Goal: Entertainment & Leisure: Consume media (video, audio)

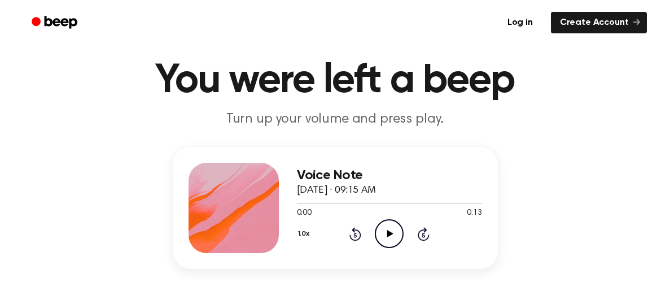
scroll to position [31, 0]
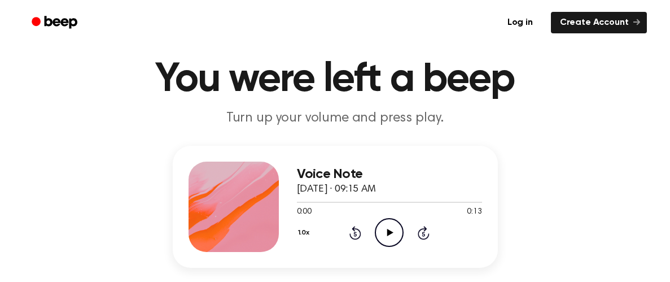
click at [422, 211] on div "0:00 0:13" at bounding box center [389, 212] width 185 height 12
click at [389, 222] on icon "Play Audio" at bounding box center [389, 232] width 29 height 29
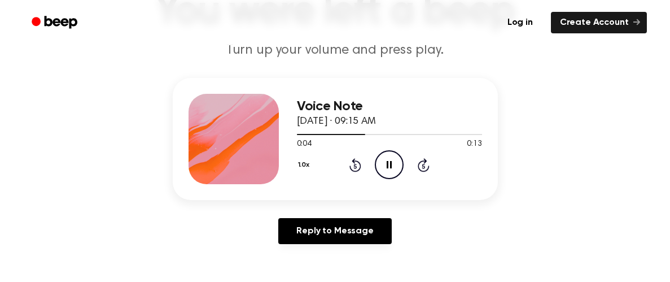
scroll to position [104, 0]
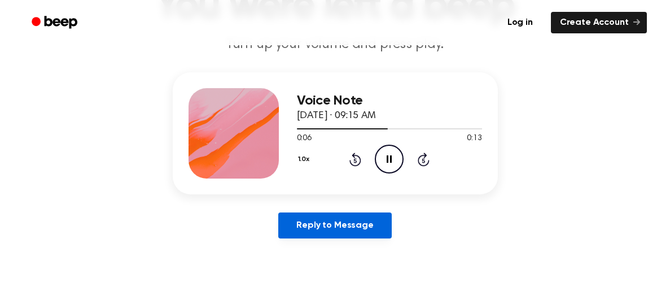
click at [351, 222] on link "Reply to Message" at bounding box center [334, 225] width 113 height 26
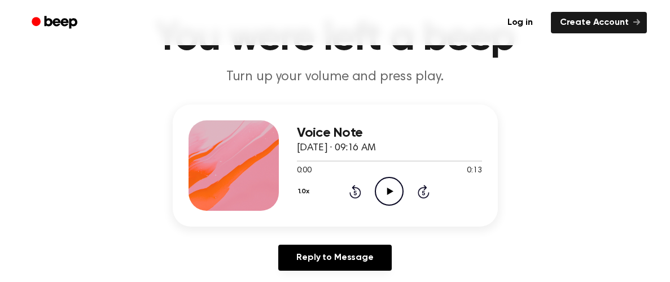
click at [388, 199] on icon "Play Audio" at bounding box center [389, 191] width 29 height 29
click at [384, 200] on icon "Play Audio" at bounding box center [389, 191] width 29 height 29
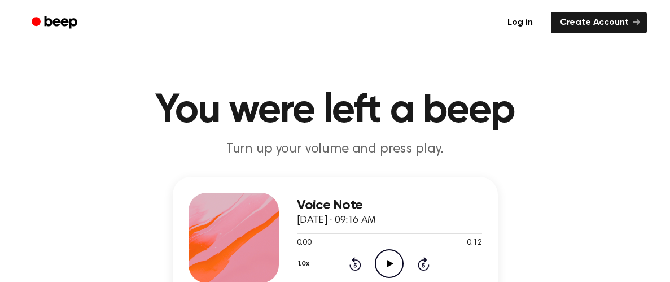
click at [383, 259] on icon "Play Audio" at bounding box center [389, 263] width 29 height 29
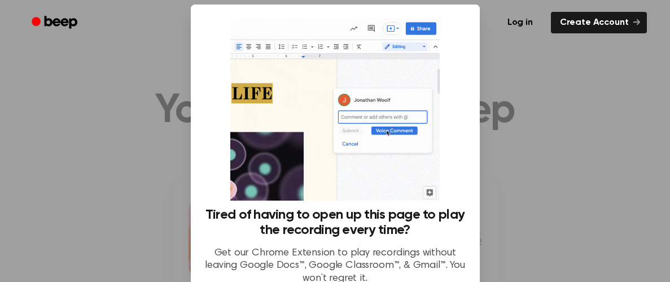
scroll to position [15, 0]
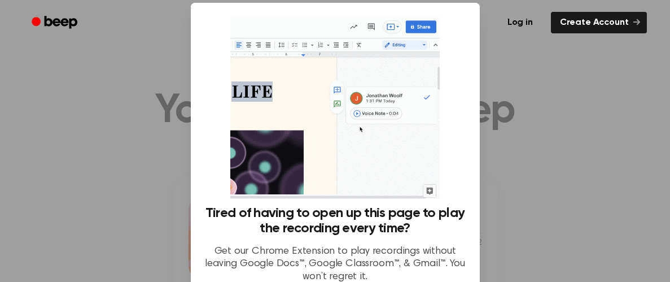
click at [509, 192] on div at bounding box center [335, 141] width 670 height 282
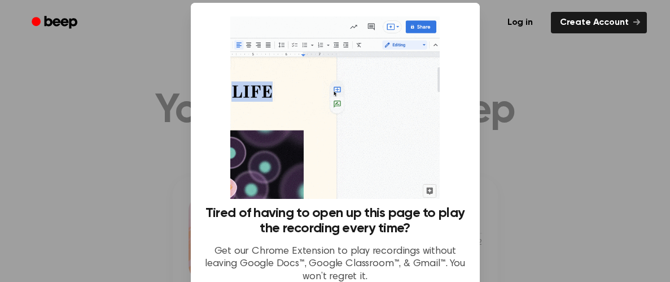
click at [517, 199] on div at bounding box center [335, 141] width 670 height 282
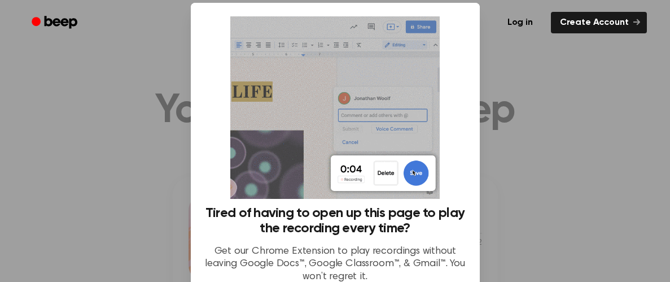
click at [517, 199] on div at bounding box center [335, 141] width 670 height 282
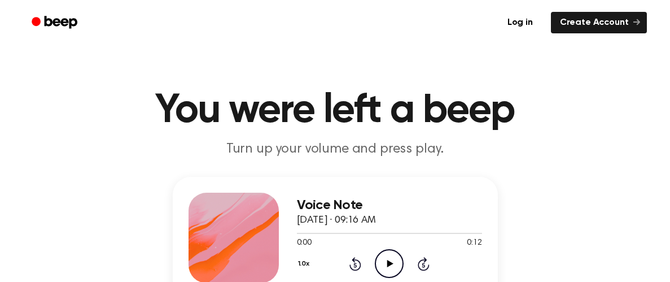
click at [385, 262] on icon "Play Audio" at bounding box center [389, 263] width 29 height 29
click at [387, 264] on icon "Play Audio" at bounding box center [389, 263] width 29 height 29
click at [299, 225] on div "Voice Note September 23, 2025 · 09:17 AM" at bounding box center [389, 213] width 185 height 30
click at [392, 261] on icon "Play Audio" at bounding box center [389, 263] width 29 height 29
click at [389, 273] on icon "Play Audio" at bounding box center [389, 263] width 29 height 29
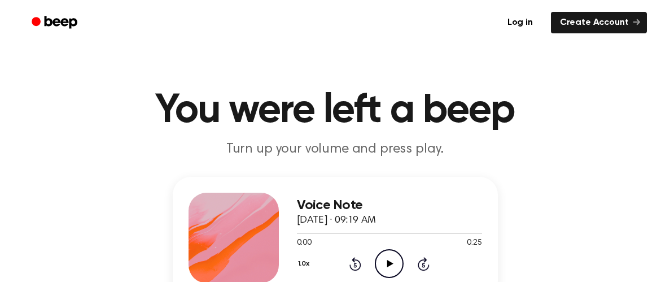
click at [396, 262] on icon "Play Audio" at bounding box center [389, 263] width 29 height 29
click at [387, 258] on icon "Play Audio" at bounding box center [389, 263] width 29 height 29
click at [386, 258] on icon "Play Audio" at bounding box center [389, 263] width 29 height 29
click at [393, 260] on icon "Play Audio" at bounding box center [389, 263] width 29 height 29
click at [357, 268] on icon "Rewind 5 seconds" at bounding box center [355, 263] width 12 height 15
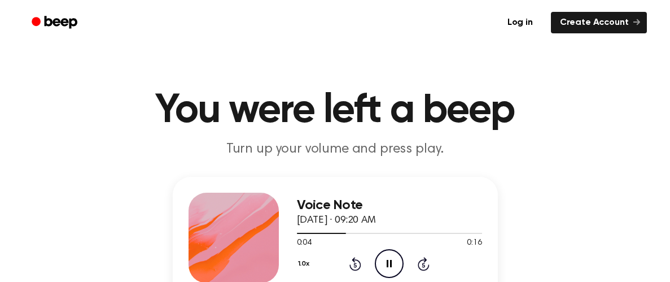
click at [357, 269] on icon "Rewind 5 seconds" at bounding box center [355, 263] width 12 height 15
click at [357, 269] on icon at bounding box center [355, 264] width 12 height 14
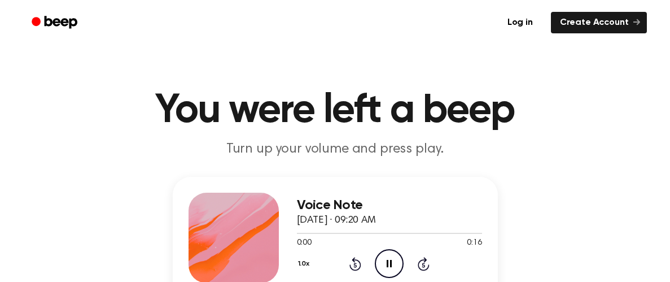
click at [357, 269] on icon at bounding box center [355, 264] width 12 height 14
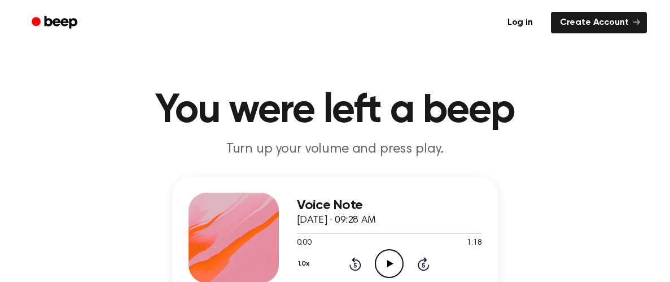
click at [380, 265] on icon "Play Audio" at bounding box center [389, 263] width 29 height 29
click at [384, 267] on icon "Play Audio" at bounding box center [389, 263] width 29 height 29
click at [388, 256] on icon "Play Audio" at bounding box center [389, 263] width 29 height 29
click at [396, 269] on icon "Play Audio" at bounding box center [389, 263] width 29 height 29
click at [388, 253] on icon "Play Audio" at bounding box center [389, 263] width 29 height 29
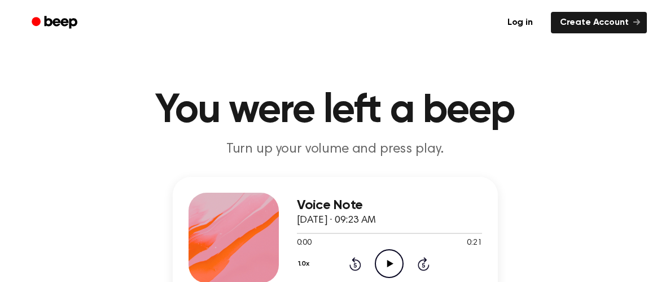
click at [391, 266] on icon "Play Audio" at bounding box center [389, 263] width 29 height 29
click at [383, 253] on icon "Play Audio" at bounding box center [389, 263] width 29 height 29
click at [382, 265] on icon "Play Audio" at bounding box center [389, 263] width 29 height 29
click at [393, 268] on icon "Play Audio" at bounding box center [389, 263] width 29 height 29
click at [391, 261] on icon "Play Audio" at bounding box center [389, 263] width 29 height 29
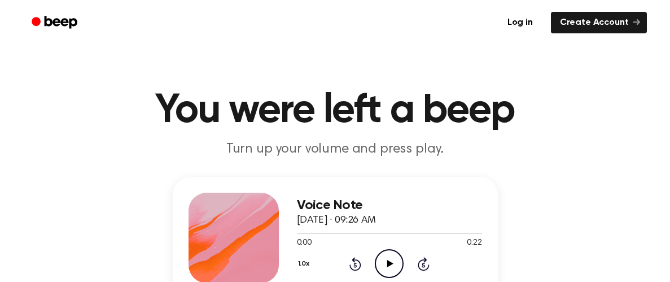
click at [396, 255] on icon "Play Audio" at bounding box center [389, 263] width 29 height 29
